Goal: Information Seeking & Learning: Learn about a topic

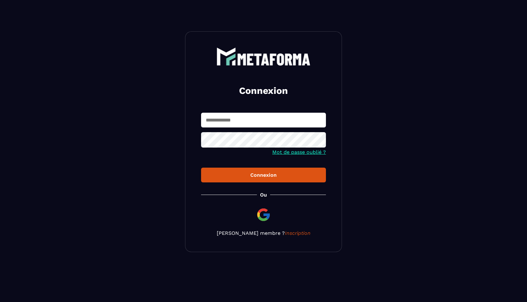
type input "**********"
click at [243, 177] on div "Connexion" at bounding box center [263, 175] width 115 height 6
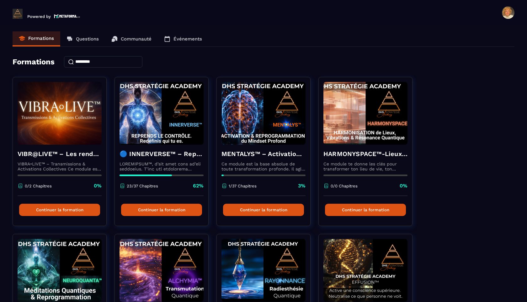
click at [84, 37] on p "Questions" at bounding box center [87, 39] width 23 height 6
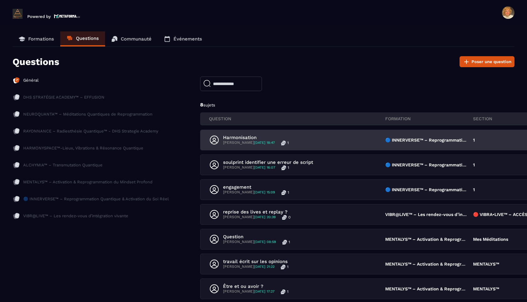
click at [214, 139] on icon at bounding box center [214, 140] width 9 height 9
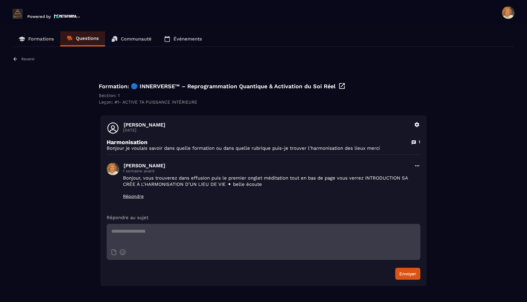
click at [79, 35] on p "Questions" at bounding box center [87, 38] width 23 height 6
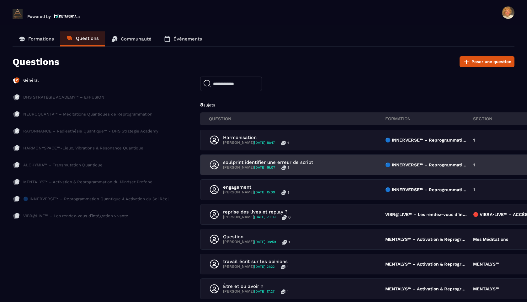
click at [257, 165] on p "[PERSON_NAME] [DATE] 16:07" at bounding box center [249, 167] width 52 height 5
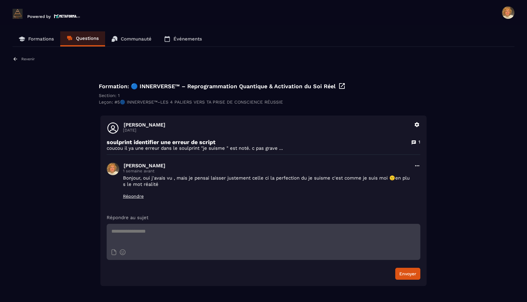
click at [42, 37] on p "Formations" at bounding box center [41, 39] width 26 height 6
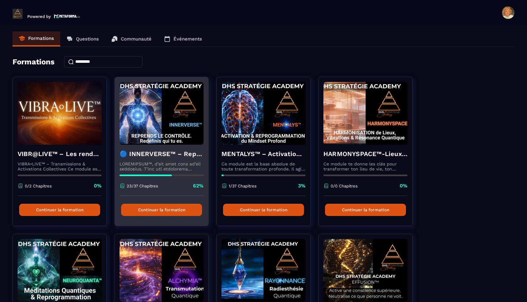
click at [160, 122] on img at bounding box center [162, 113] width 84 height 63
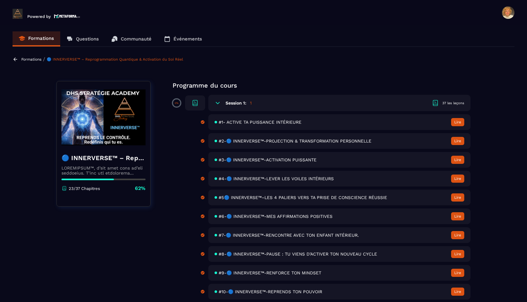
click at [253, 121] on span "#1- ACTIVE TA PUISSANCE INTÉRIEURE" at bounding box center [260, 122] width 83 height 5
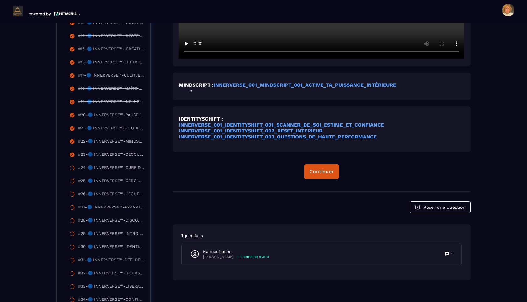
scroll to position [358, 0]
